Goal: Information Seeking & Learning: Learn about a topic

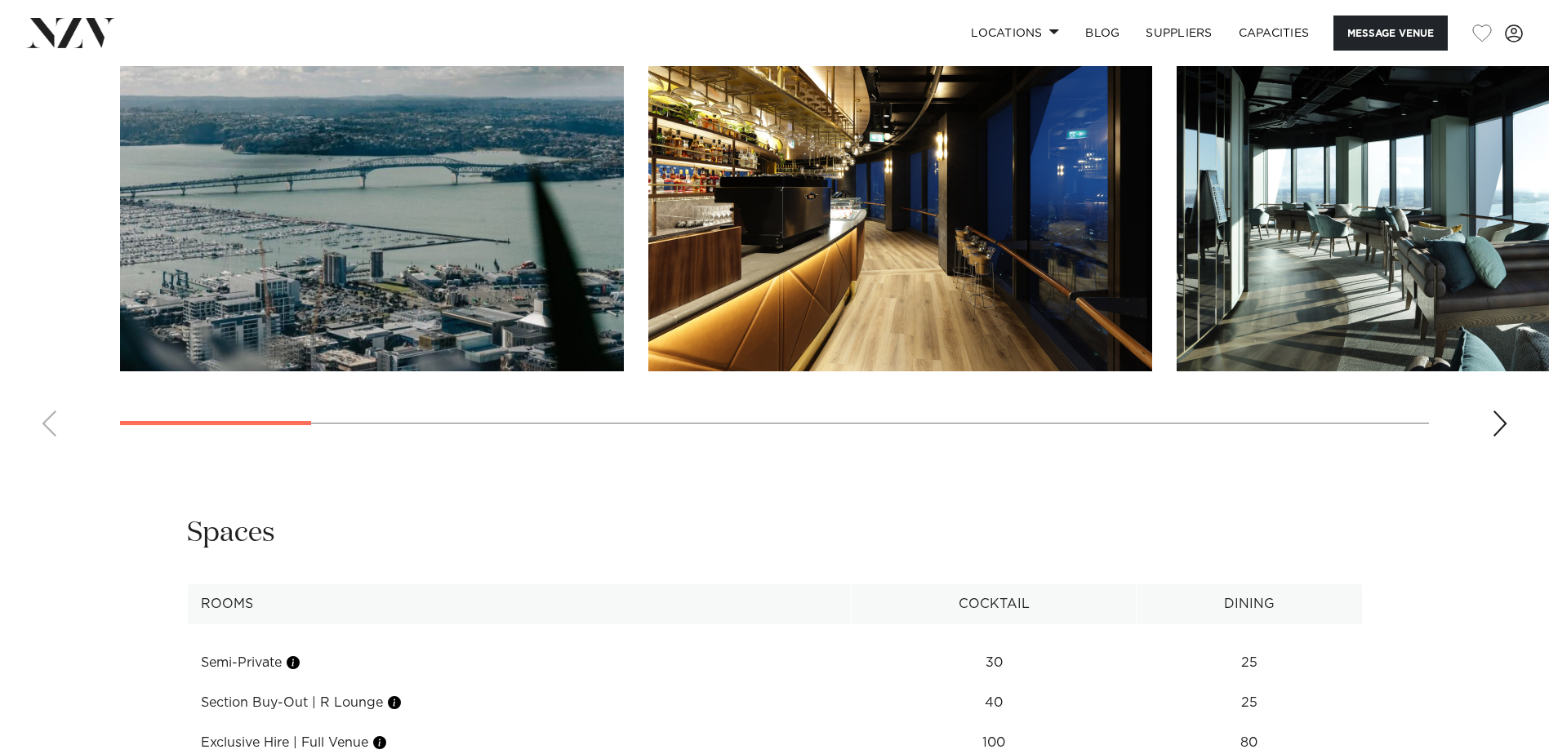
scroll to position [1878, 0]
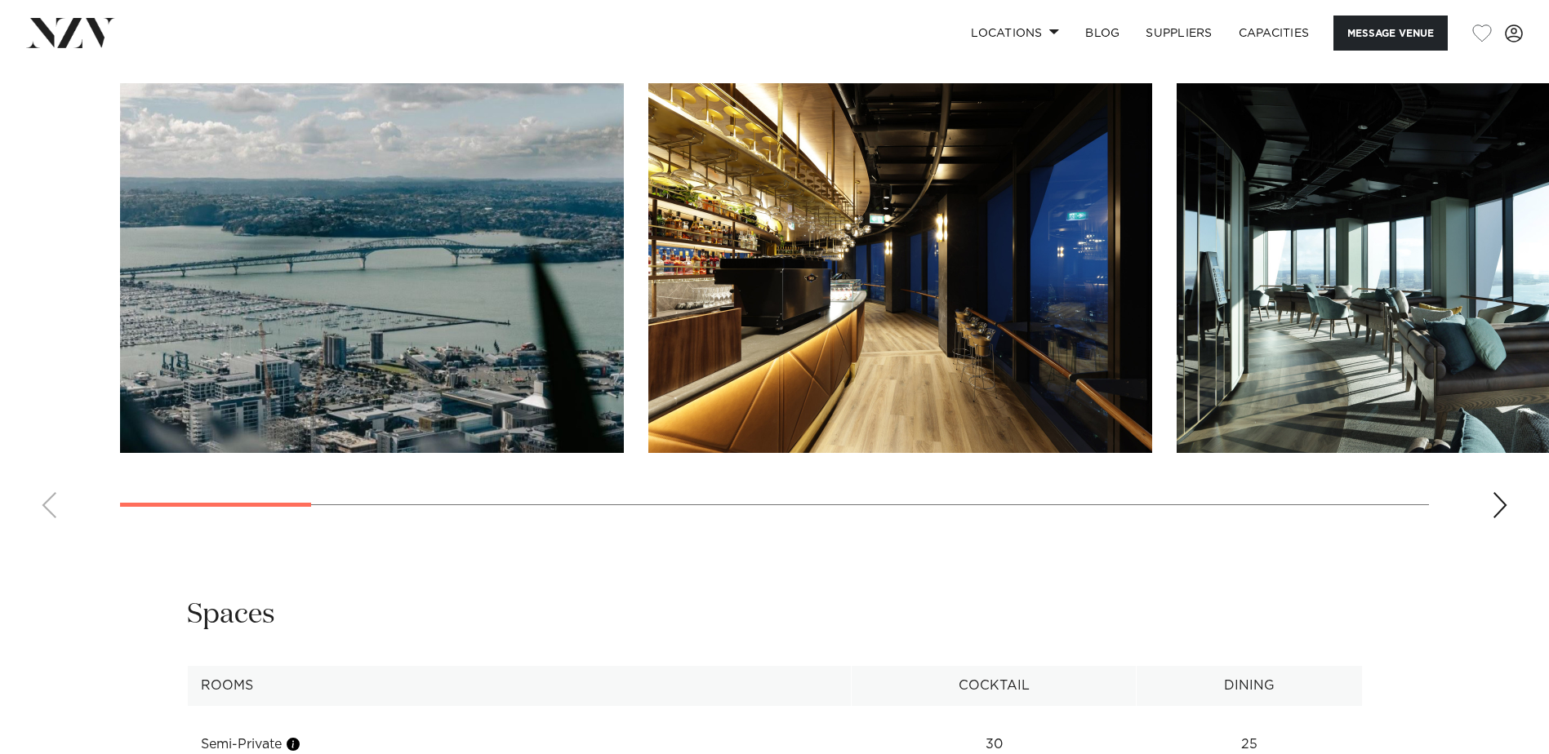
click at [1491, 474] on swiper-container at bounding box center [774, 307] width 1549 height 448
click at [1503, 492] on div "Next slide" at bounding box center [1500, 505] width 16 height 26
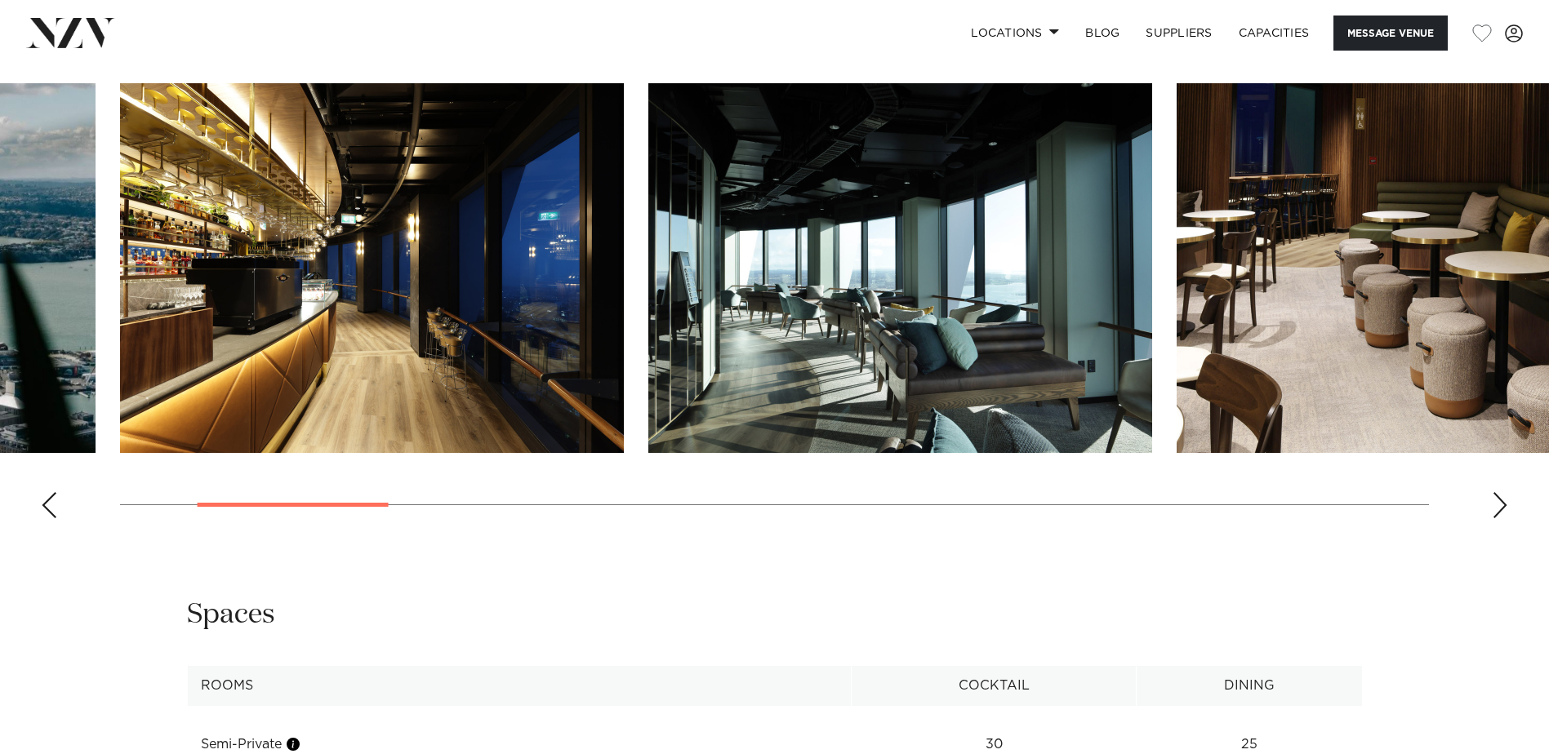
click at [1503, 492] on div "Next slide" at bounding box center [1500, 505] width 16 height 26
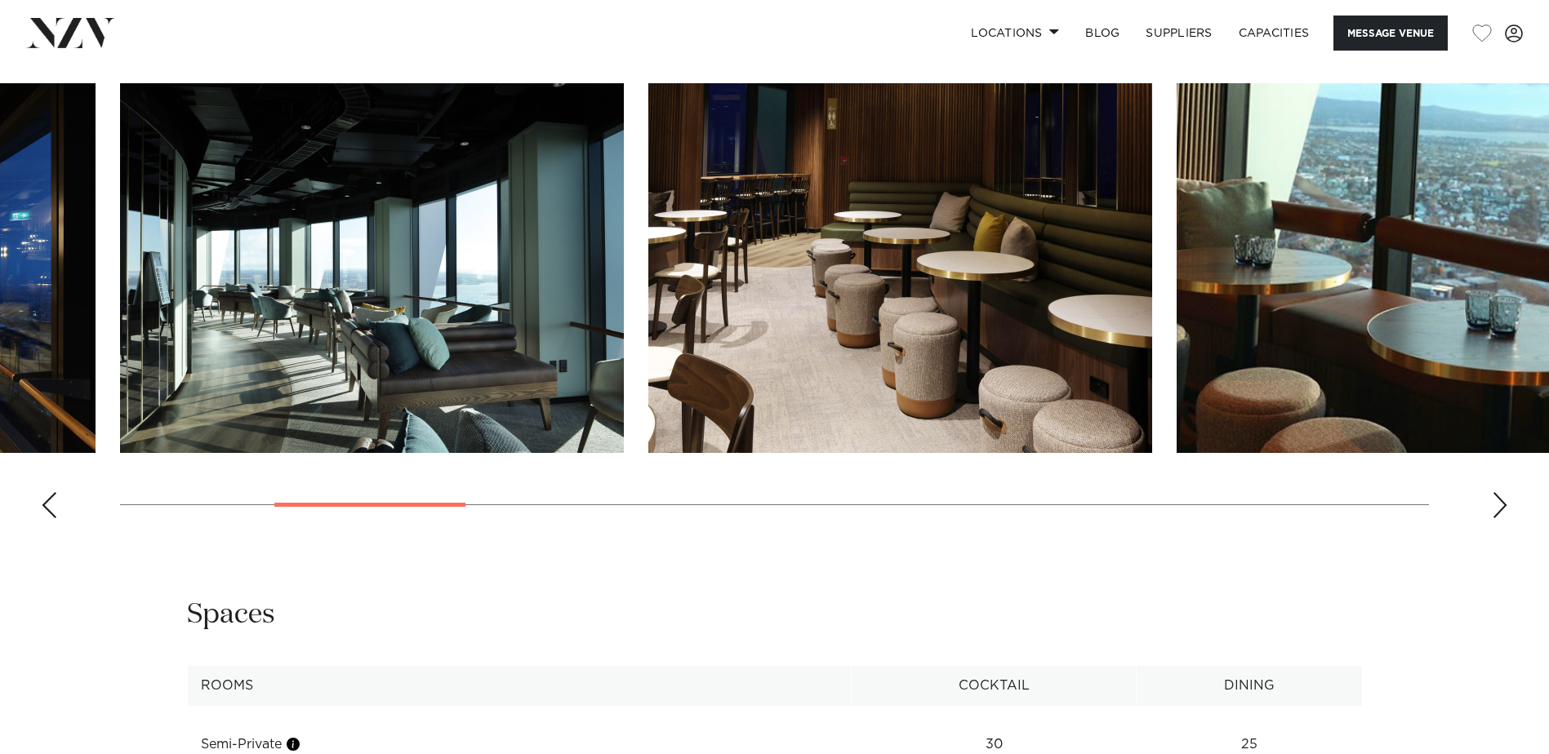
click at [1503, 492] on div "Next slide" at bounding box center [1500, 505] width 16 height 26
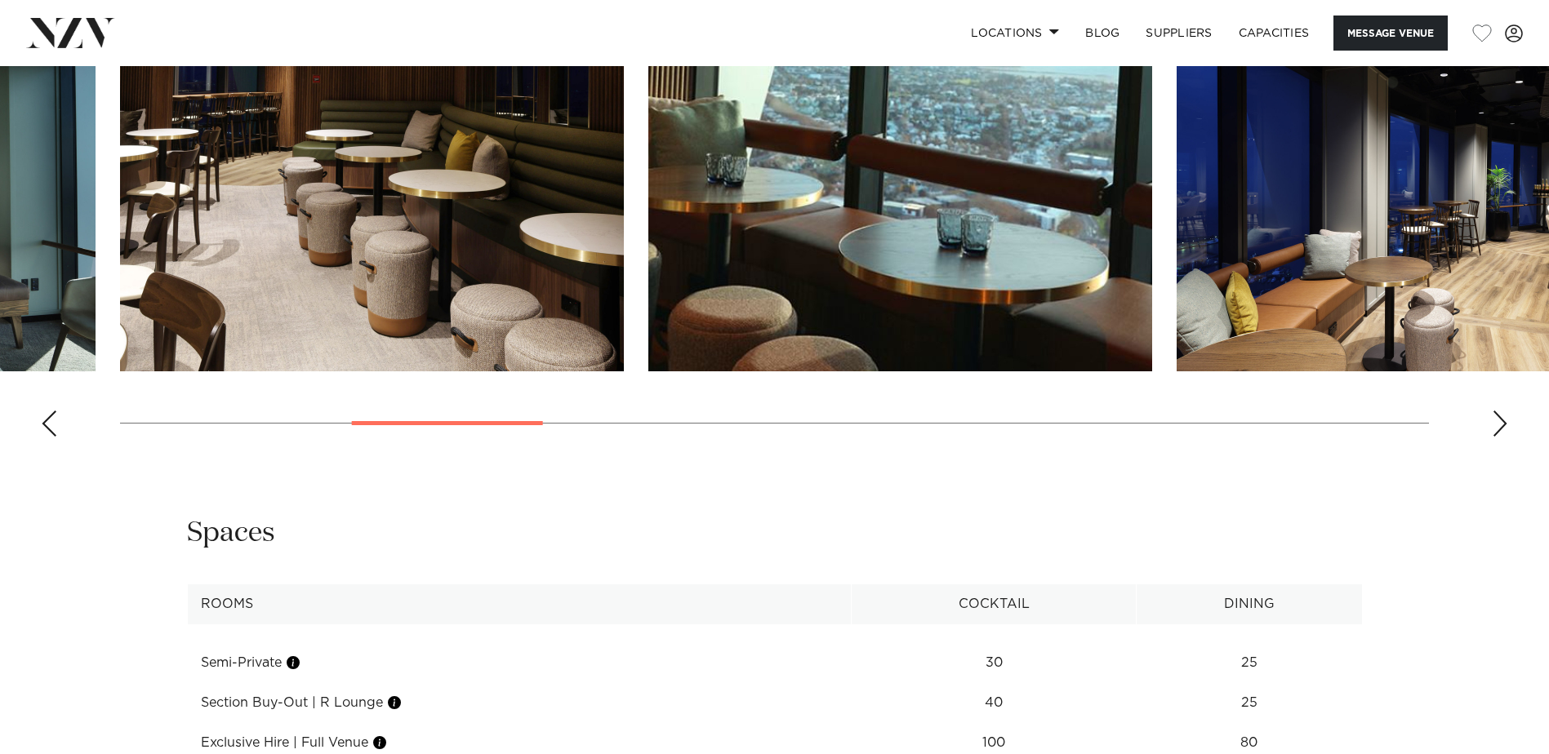
scroll to position [1714, 0]
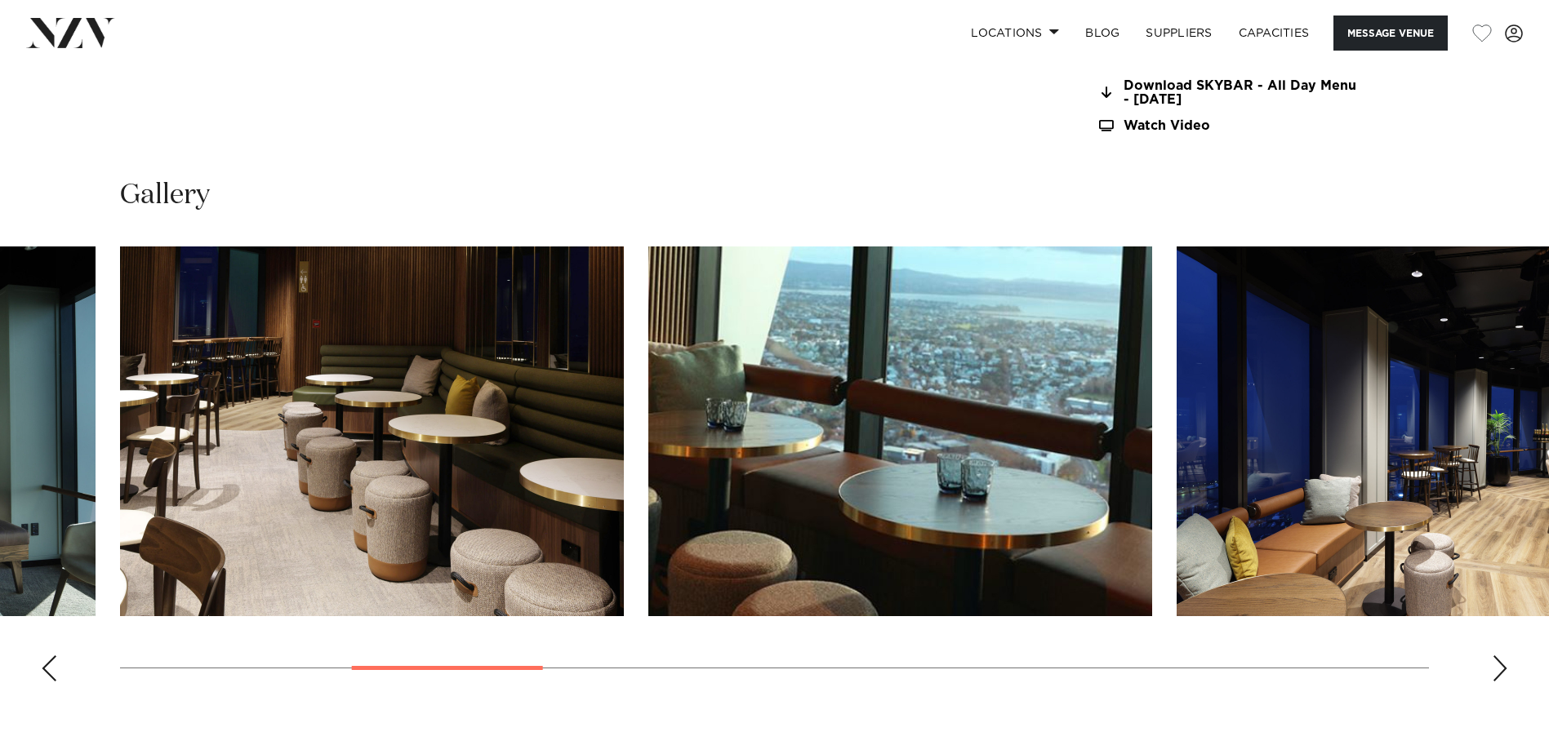
click at [1501, 656] on div "Next slide" at bounding box center [1500, 669] width 16 height 26
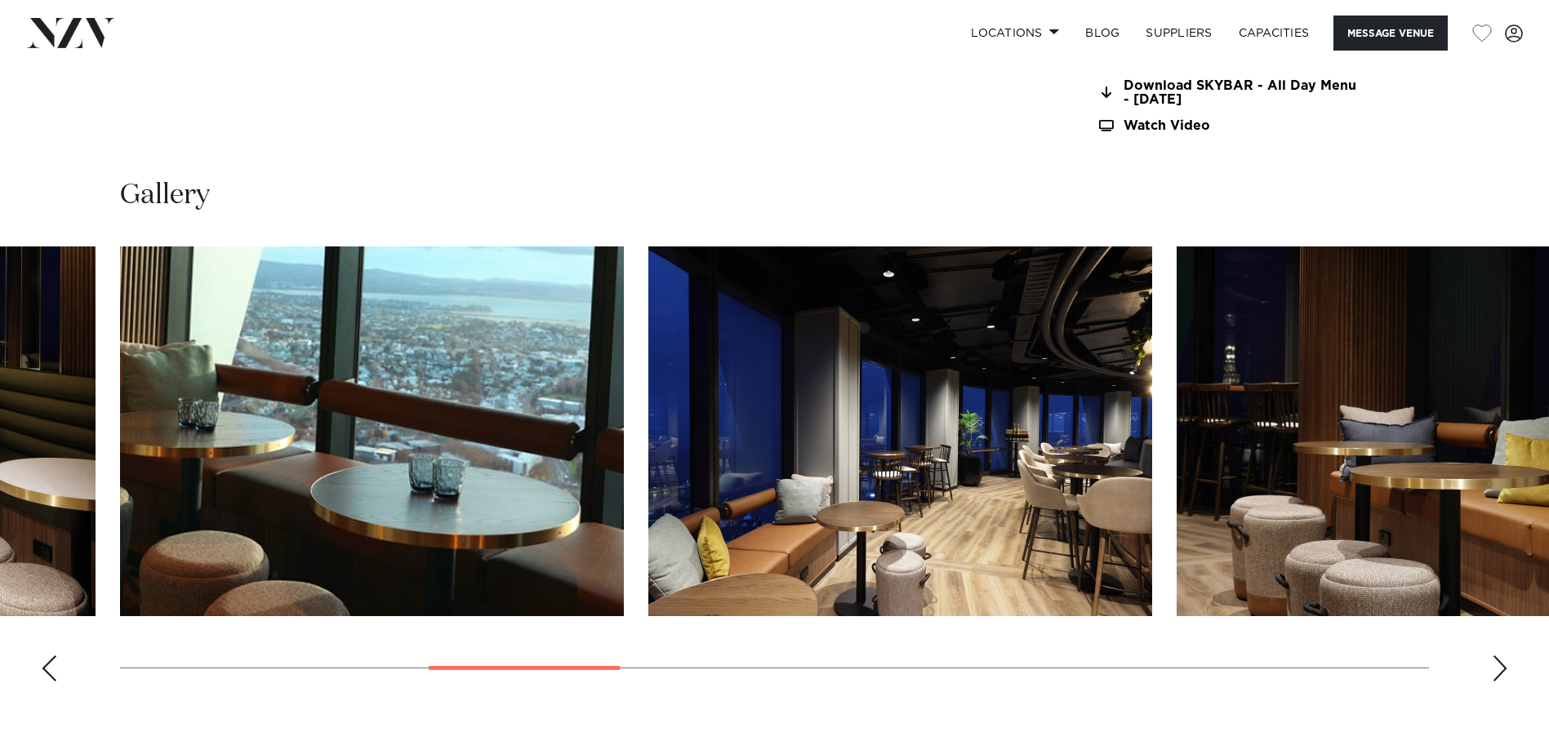
click at [1500, 656] on div "Next slide" at bounding box center [1500, 669] width 16 height 26
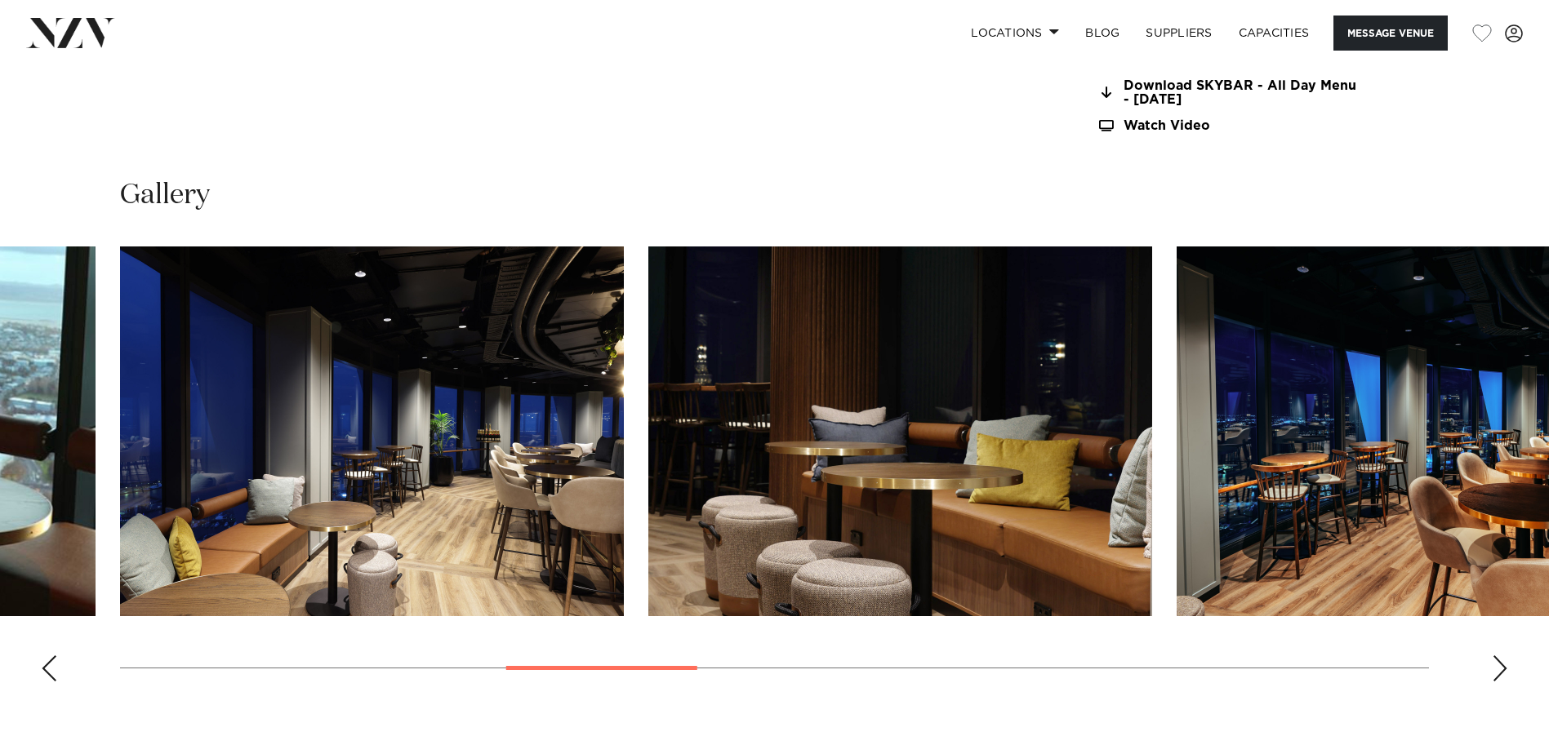
click at [1500, 656] on div "Next slide" at bounding box center [1500, 669] width 16 height 26
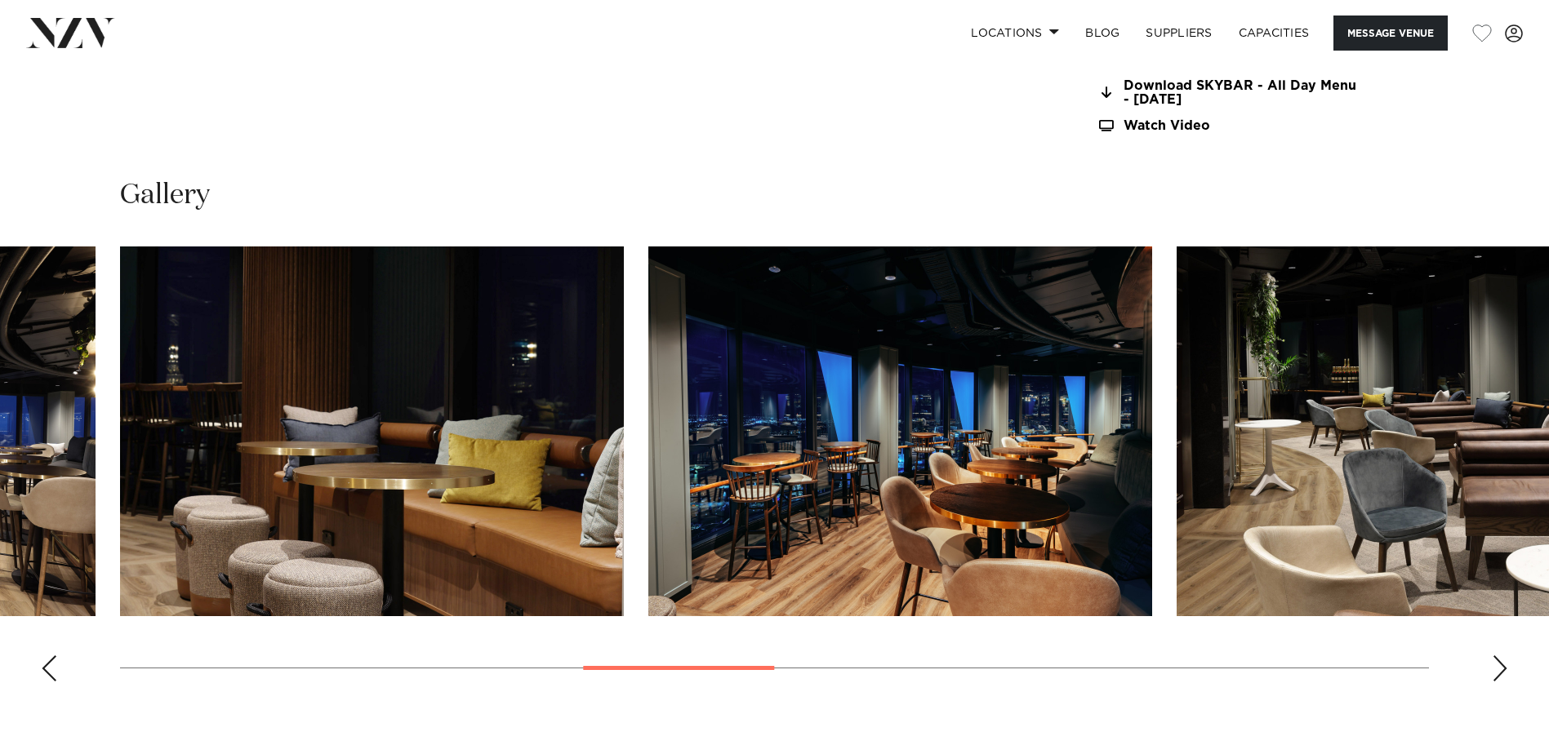
click at [1500, 656] on div "Next slide" at bounding box center [1500, 669] width 16 height 26
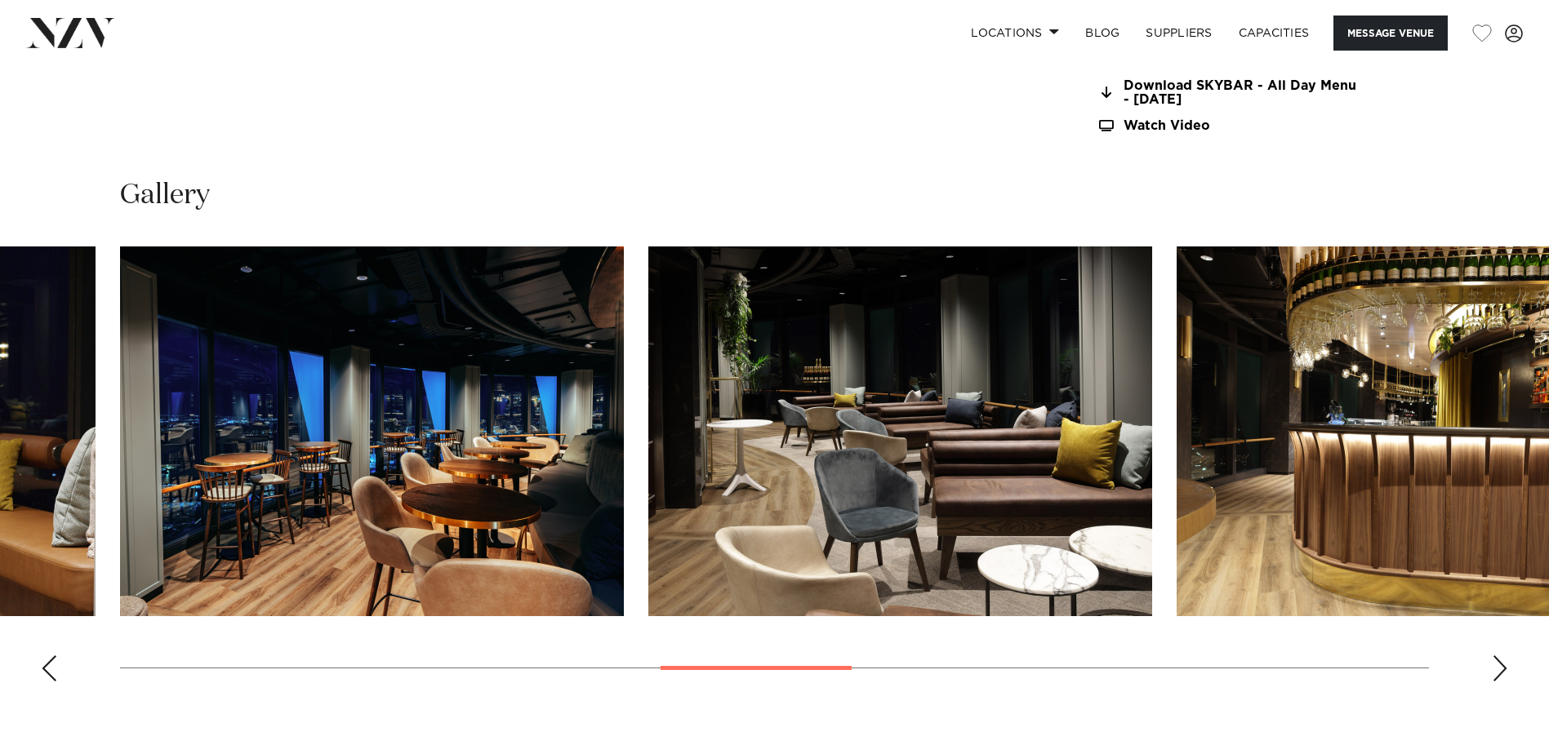
click at [1500, 656] on div "Next slide" at bounding box center [1500, 669] width 16 height 26
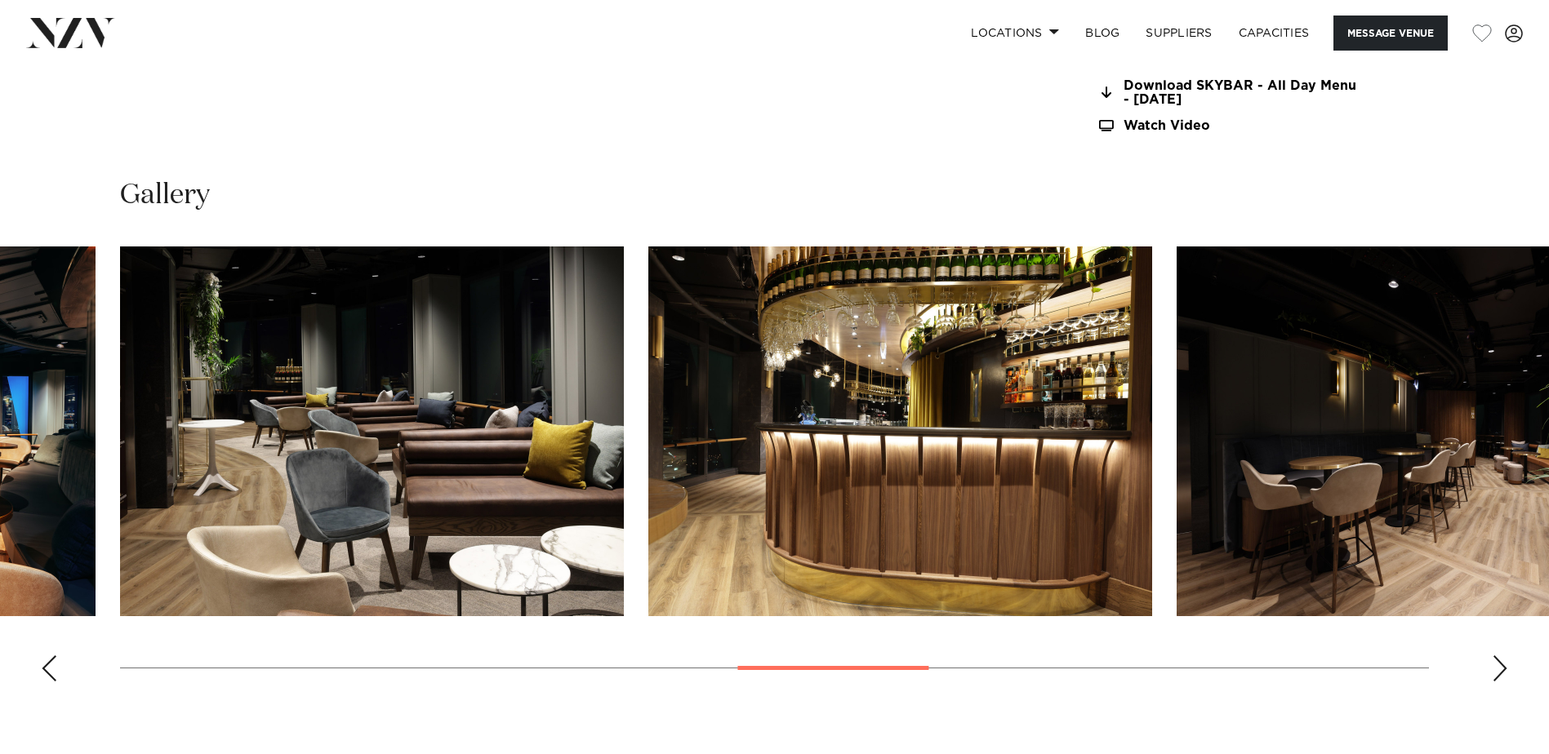
click at [1500, 656] on div "Next slide" at bounding box center [1500, 669] width 16 height 26
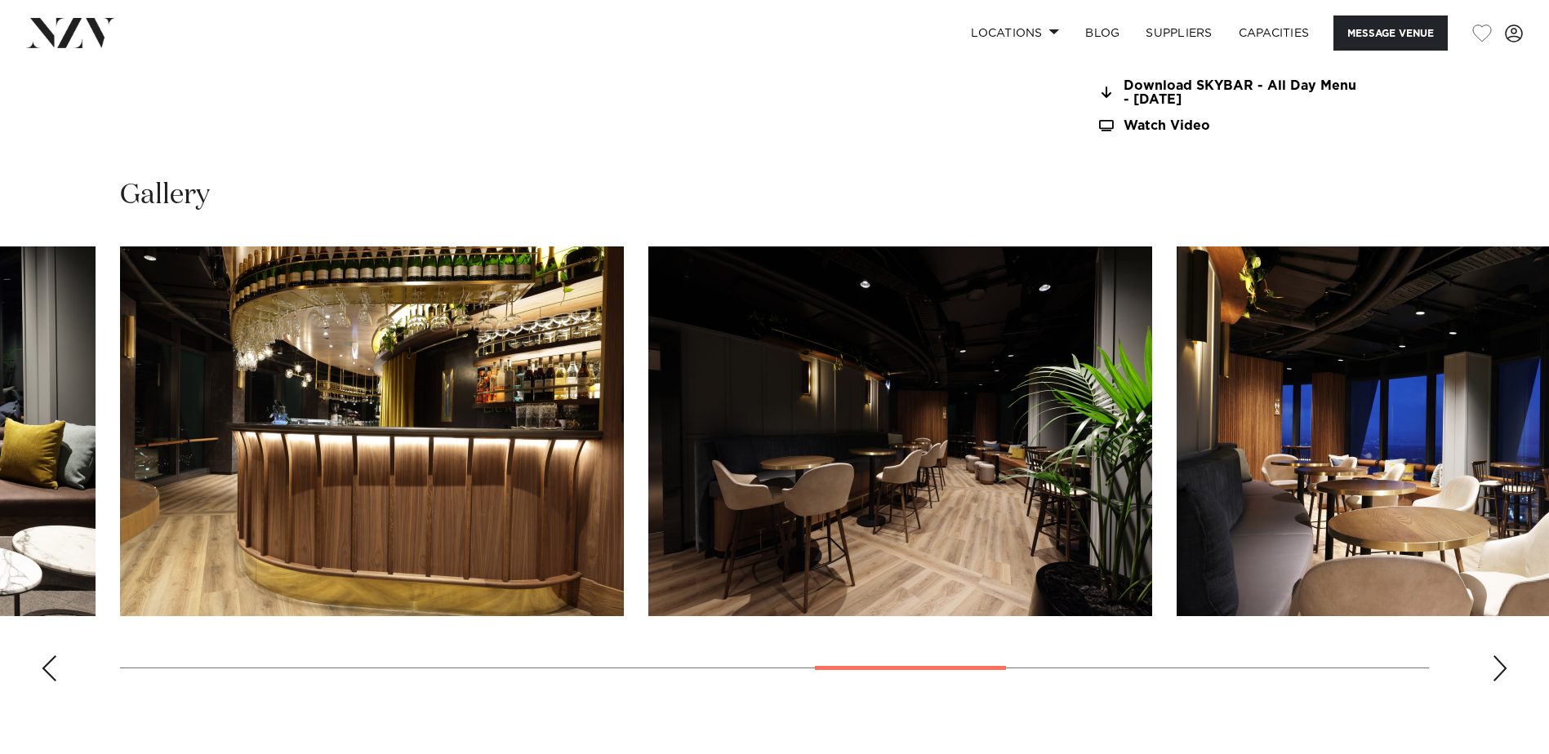
click at [1500, 656] on div "Next slide" at bounding box center [1500, 669] width 16 height 26
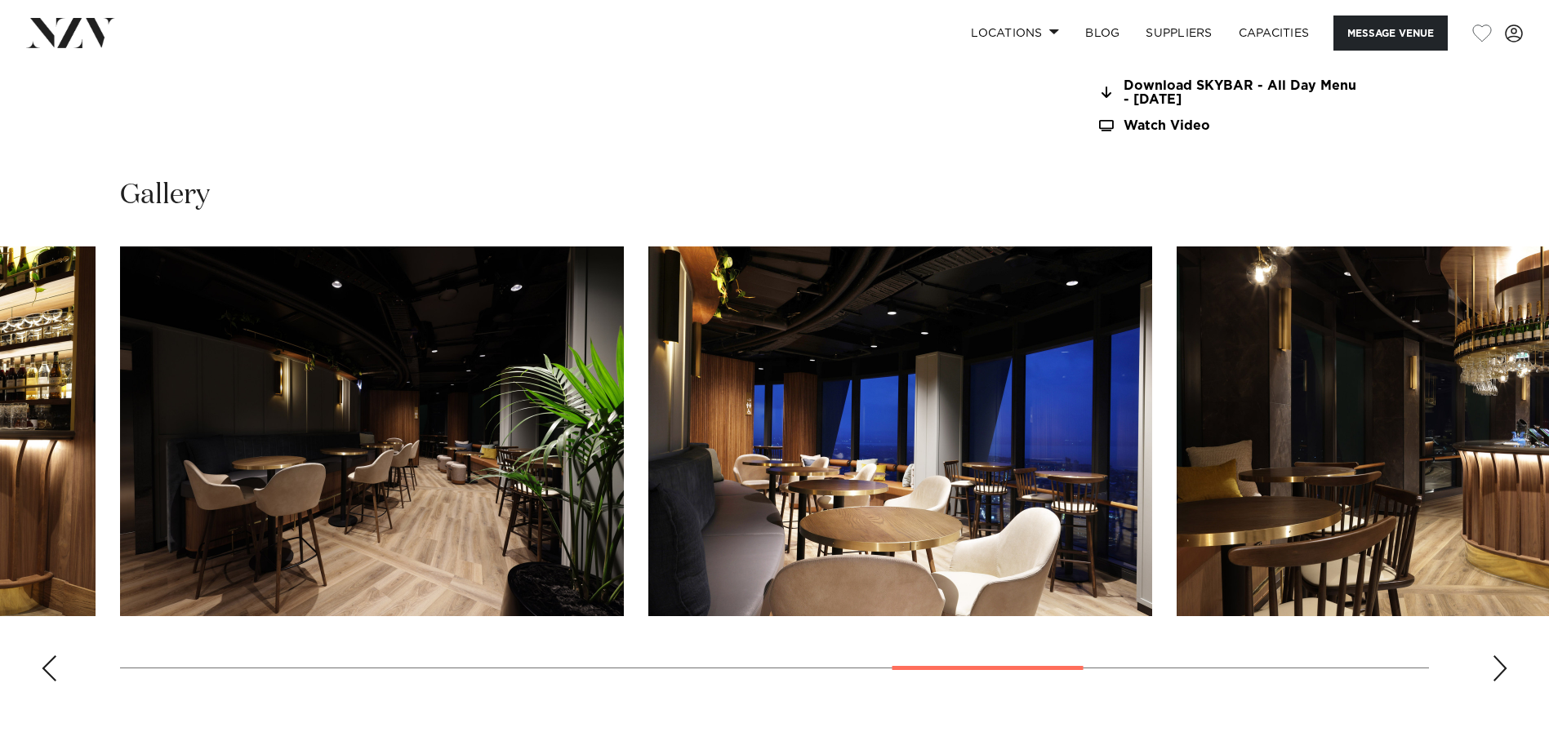
click at [1499, 656] on div "Next slide" at bounding box center [1500, 669] width 16 height 26
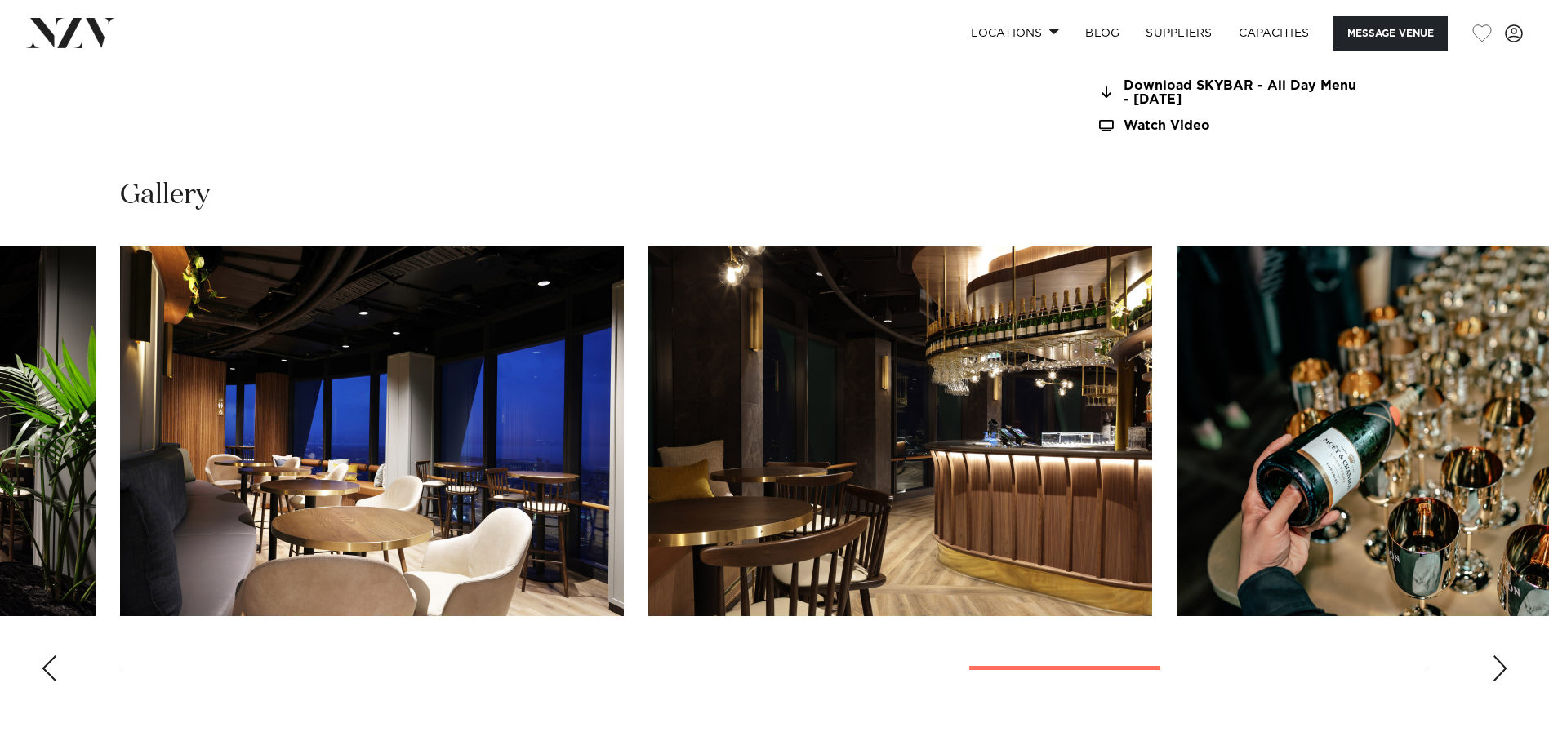
click at [1498, 656] on div "Next slide" at bounding box center [1500, 669] width 16 height 26
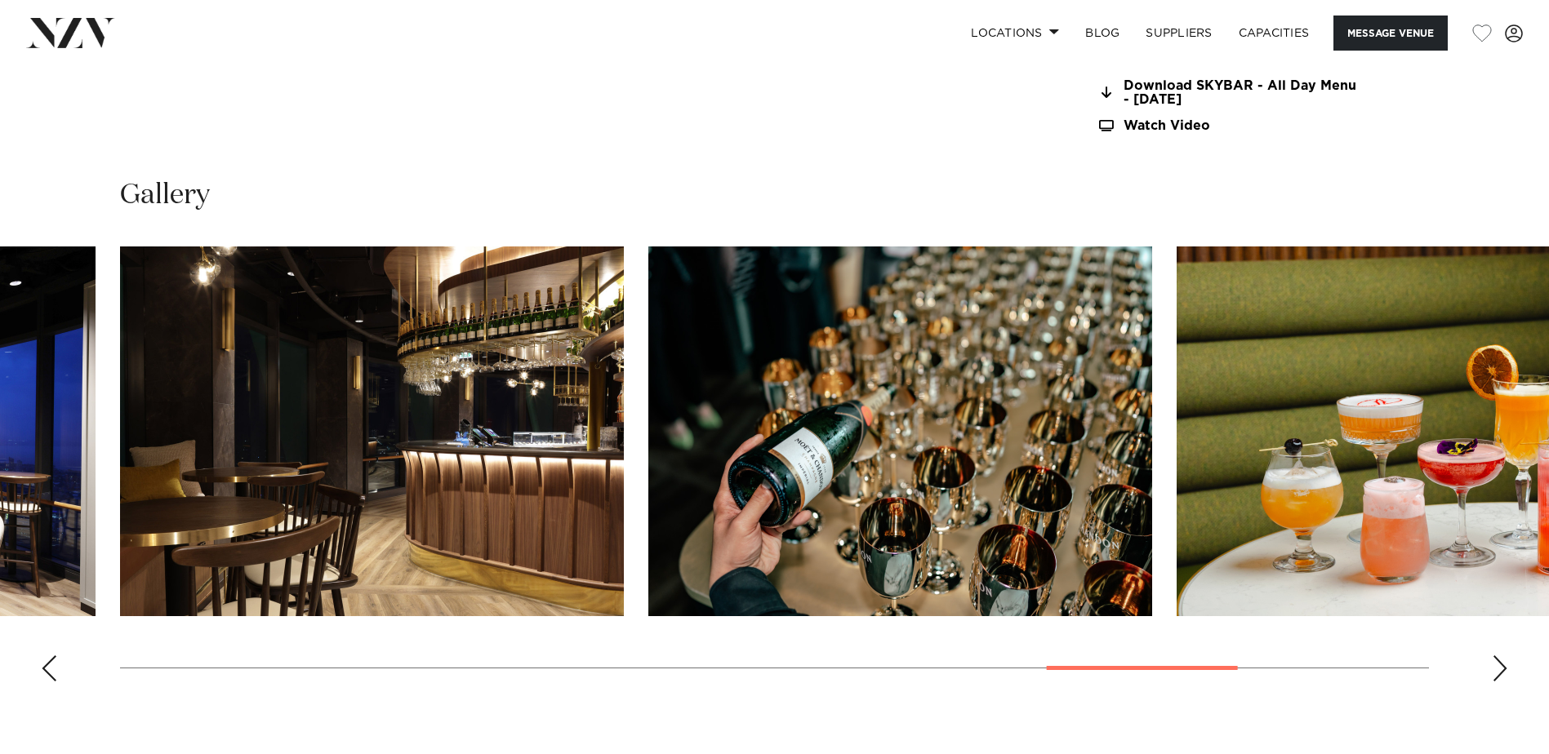
click at [1498, 656] on div "Next slide" at bounding box center [1500, 669] width 16 height 26
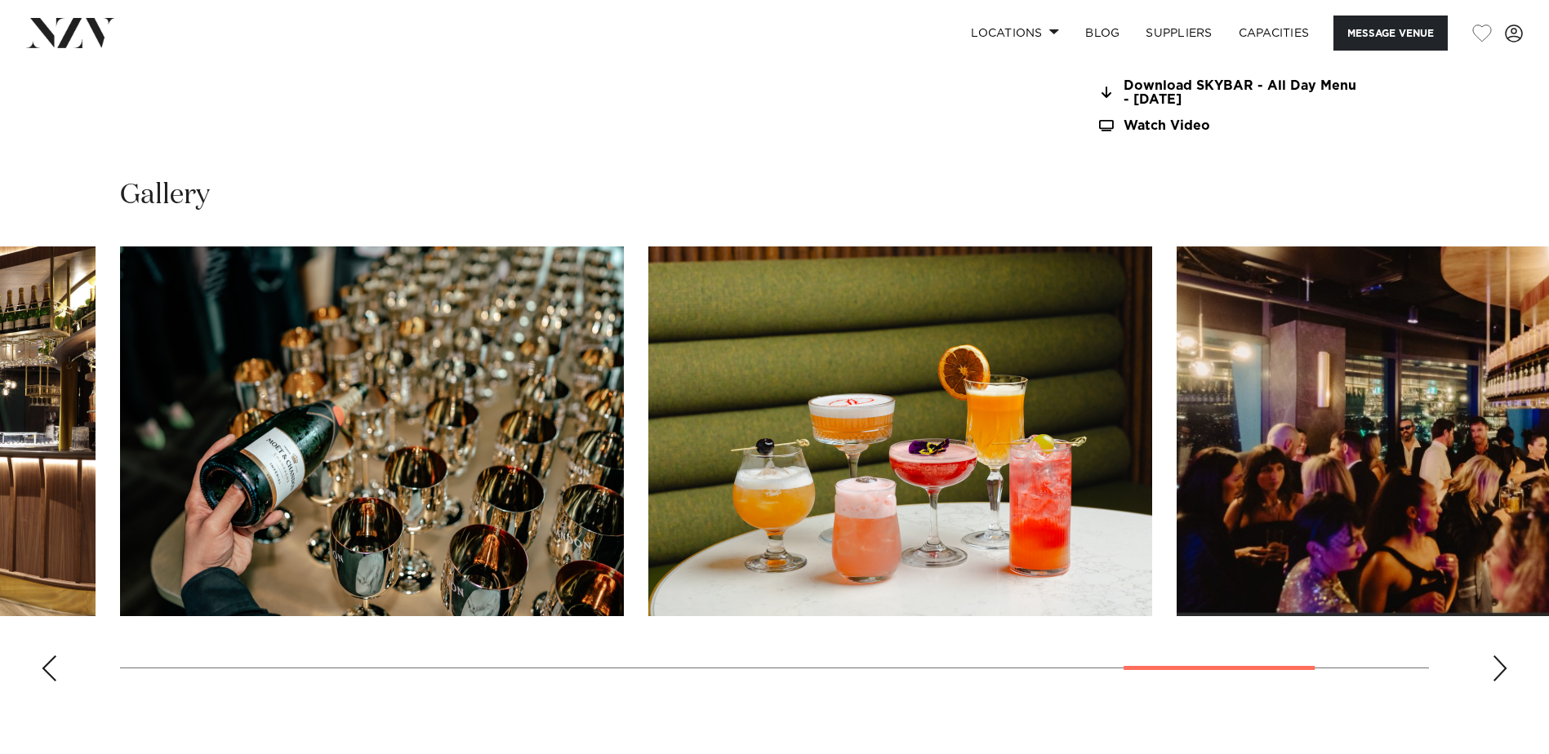
click at [1498, 632] on swiper-container at bounding box center [774, 471] width 1549 height 448
click at [1496, 656] on div "Next slide" at bounding box center [1500, 669] width 16 height 26
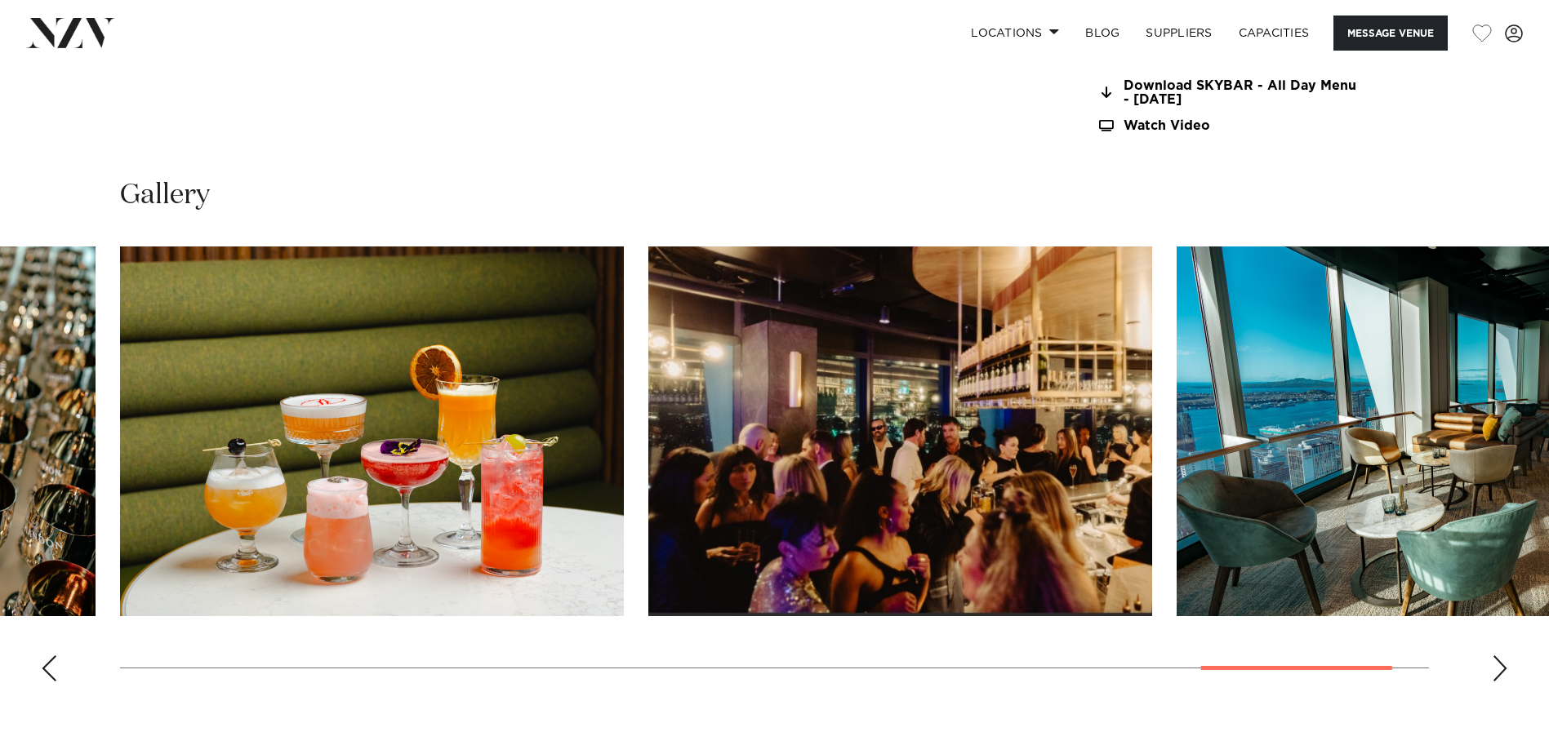
click at [1496, 656] on div "Next slide" at bounding box center [1500, 669] width 16 height 26
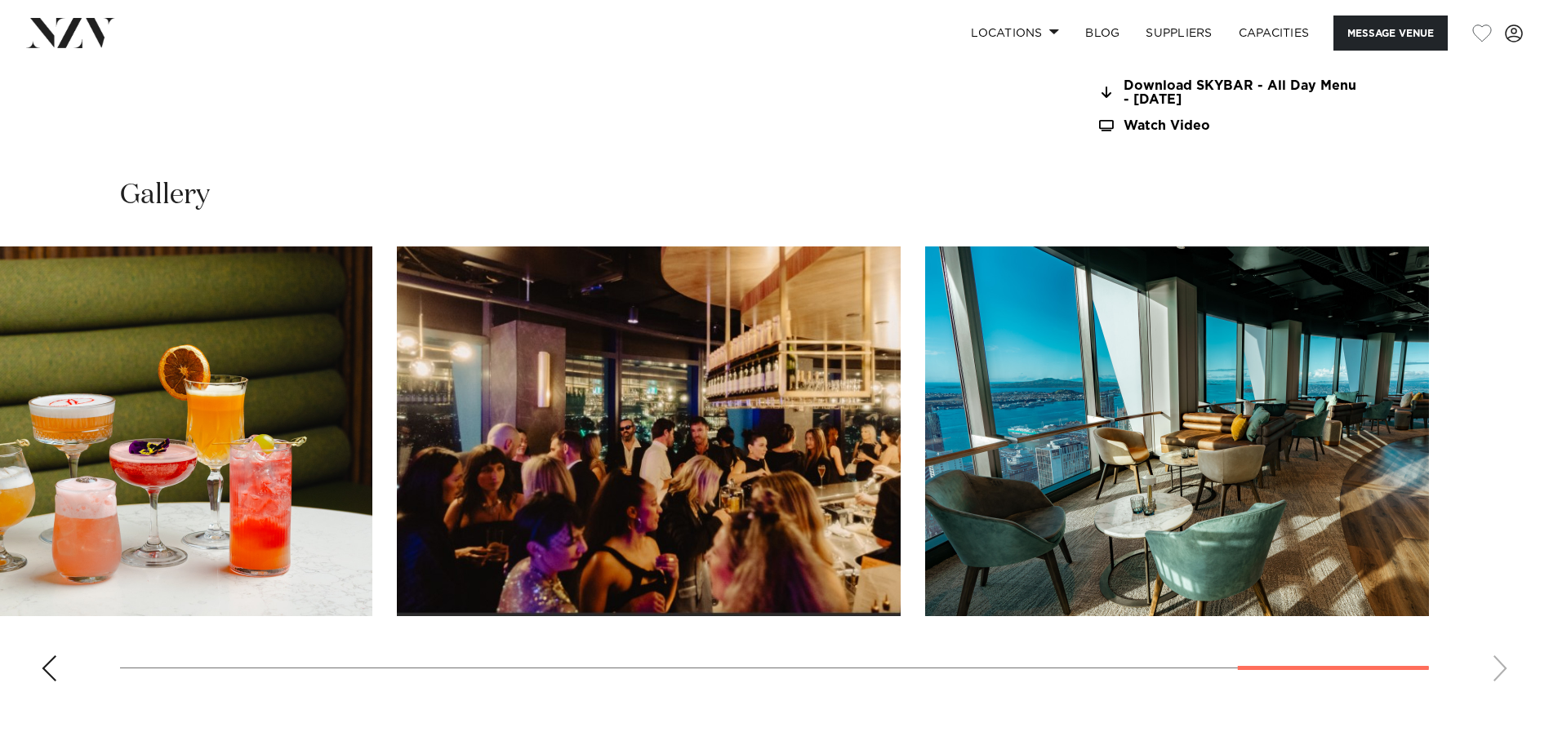
click at [1496, 642] on swiper-container at bounding box center [774, 471] width 1549 height 448
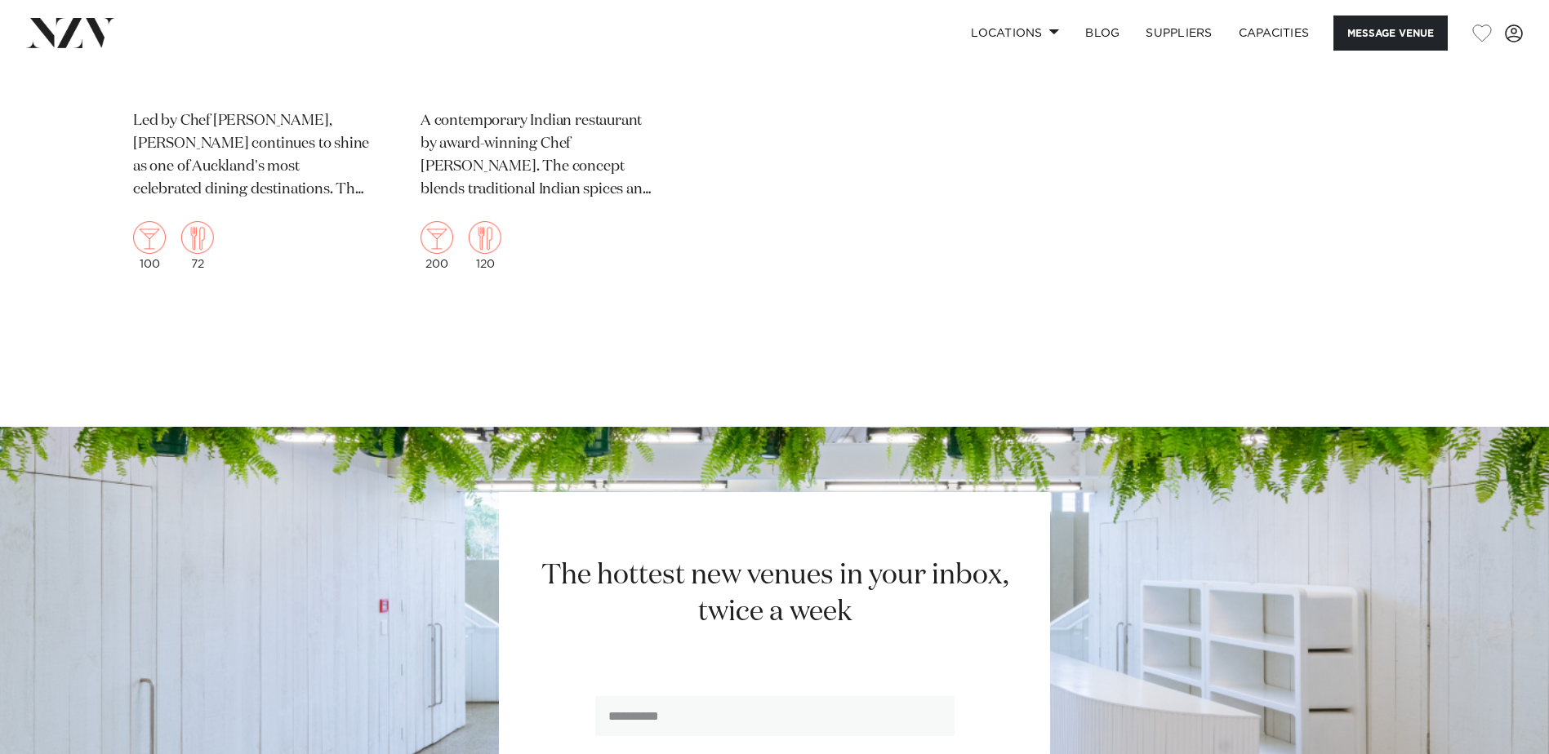
scroll to position [4164, 0]
